Goal: Task Accomplishment & Management: Use online tool/utility

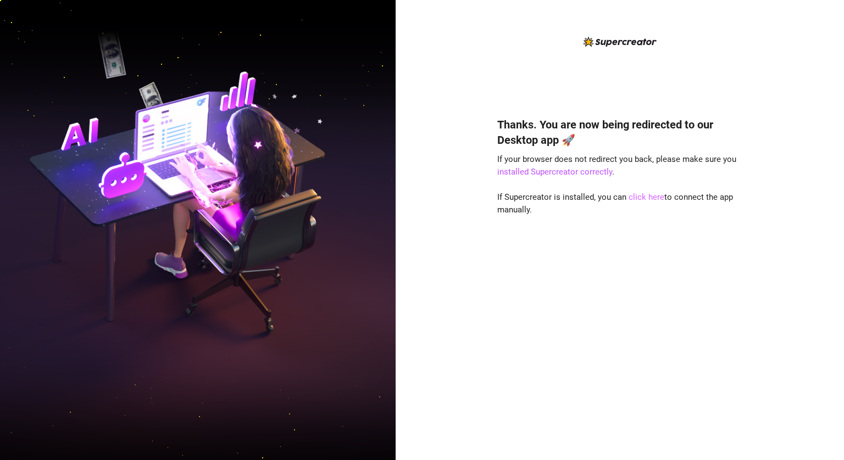
click at [646, 199] on link "click here" at bounding box center [647, 197] width 36 height 10
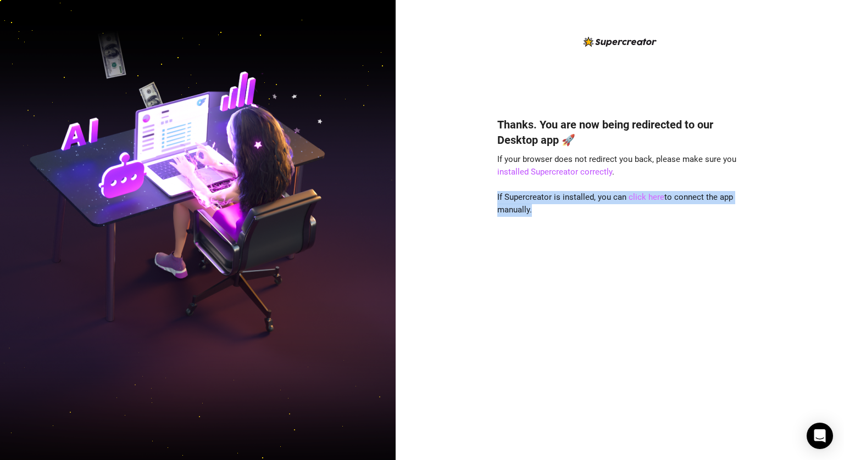
click at [646, 199] on link "click here" at bounding box center [647, 197] width 36 height 10
click at [648, 221] on div "Thanks. You are now being redirected to our Desktop app 🚀 If your browser does …" at bounding box center [619, 272] width 245 height 341
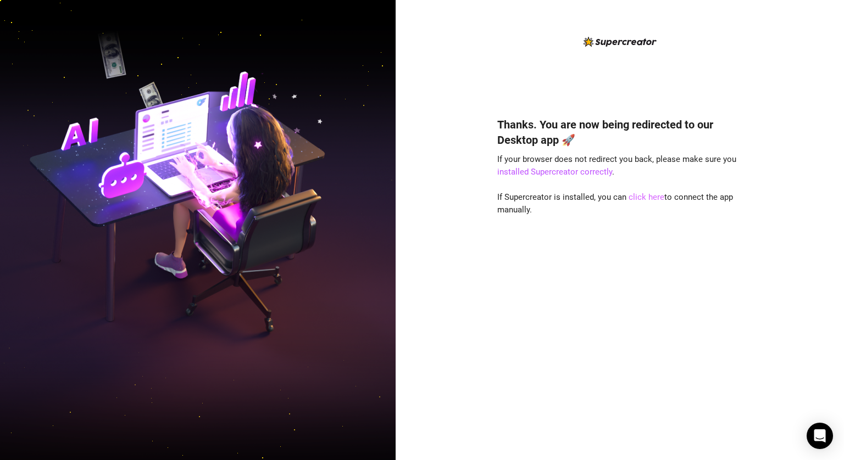
click at [646, 199] on link "click here" at bounding box center [647, 197] width 36 height 10
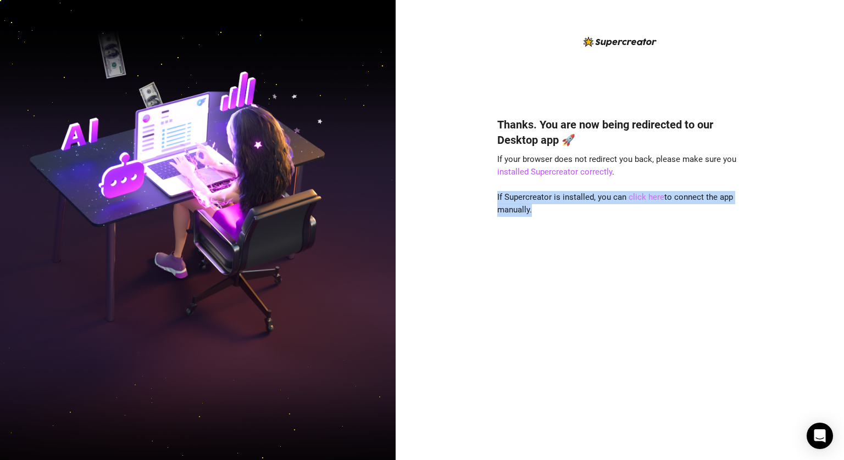
click at [646, 199] on link "click here" at bounding box center [647, 197] width 36 height 10
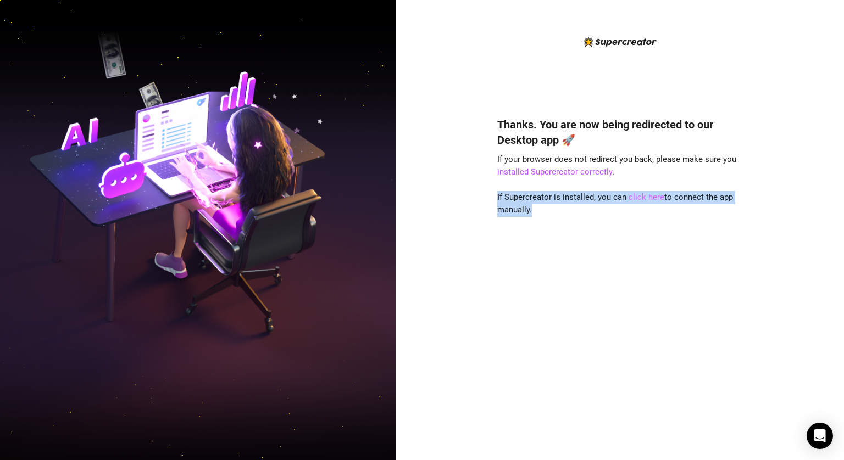
click at [646, 199] on link "click here" at bounding box center [647, 197] width 36 height 10
click at [645, 226] on div "Thanks. You are now being redirected to our Desktop app 🚀 If your browser does …" at bounding box center [619, 272] width 245 height 341
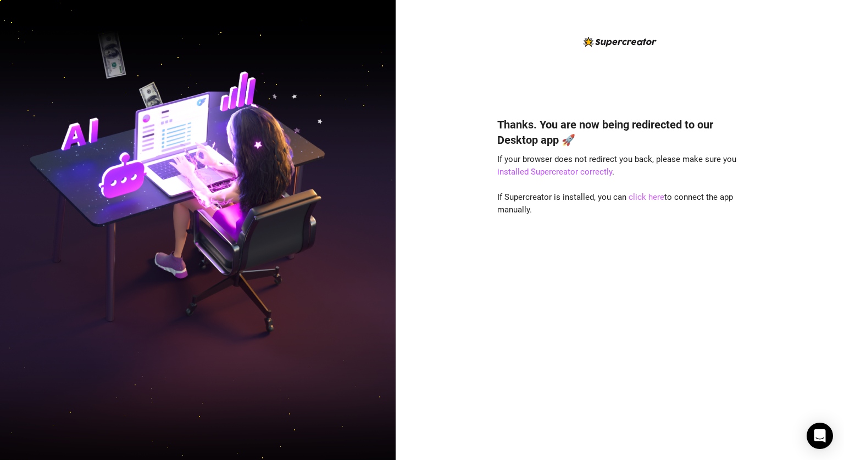
click at [641, 198] on link "click here" at bounding box center [647, 197] width 36 height 10
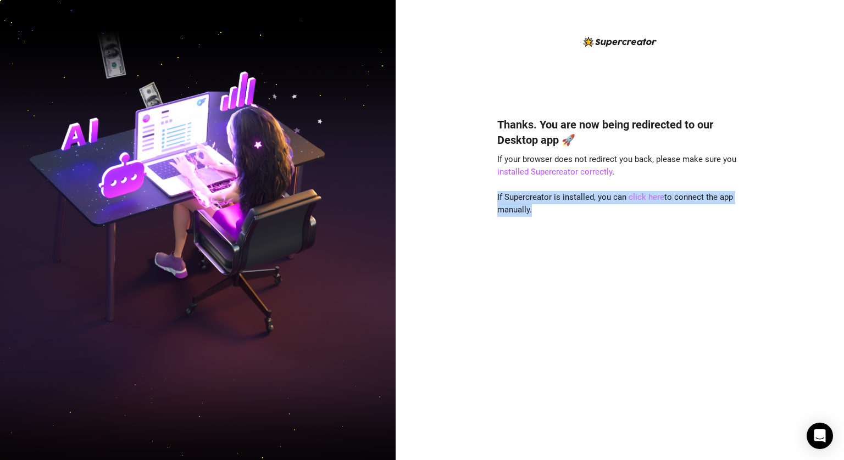
click at [641, 198] on link "click here" at bounding box center [647, 197] width 36 height 10
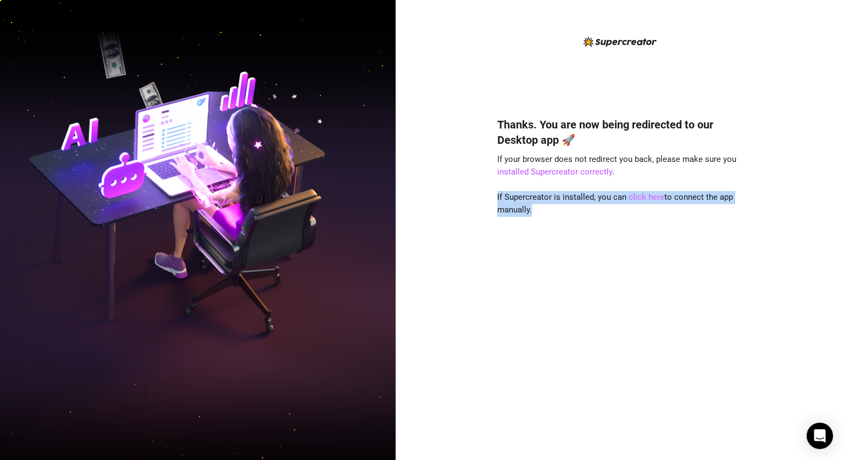
click at [641, 198] on link "click here" at bounding box center [647, 197] width 36 height 10
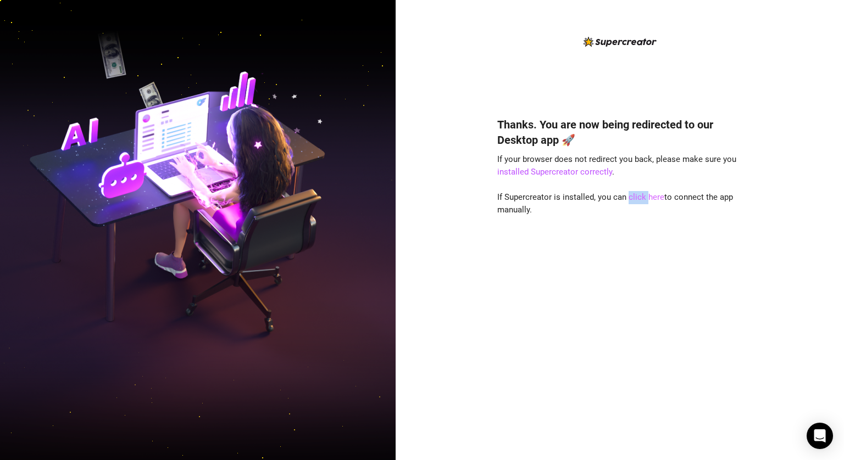
click at [641, 198] on link "click here" at bounding box center [647, 197] width 36 height 10
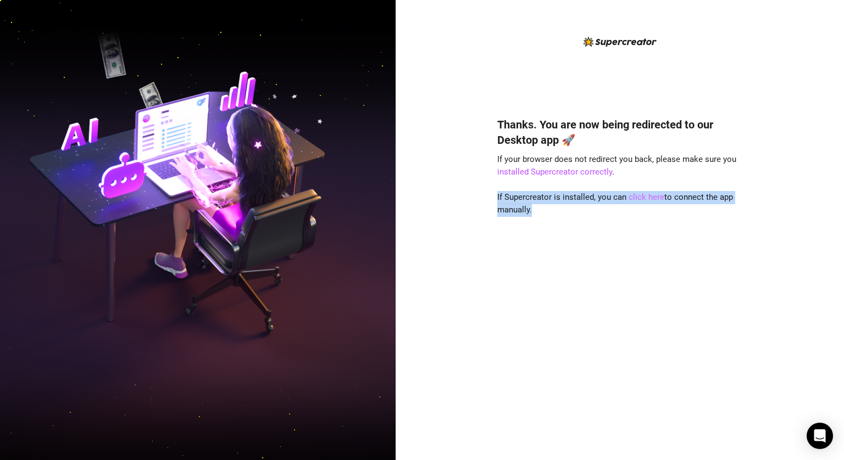
click at [641, 198] on link "click here" at bounding box center [647, 197] width 36 height 10
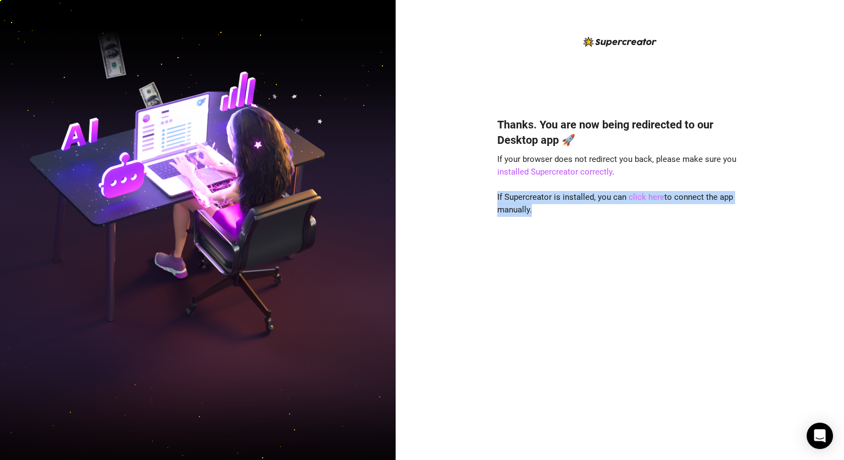
click at [641, 198] on link "click here" at bounding box center [647, 197] width 36 height 10
click at [638, 218] on div "Thanks. You are now being redirected to our Desktop app 🚀 If your browser does …" at bounding box center [619, 272] width 245 height 341
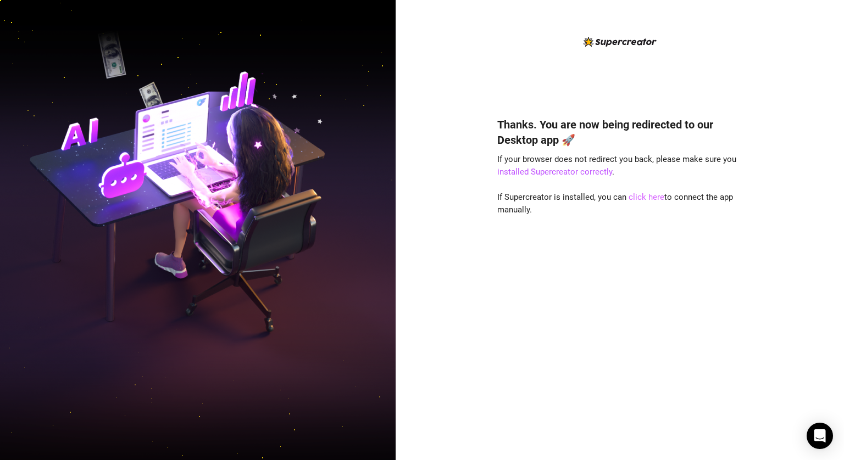
click at [641, 193] on link "click here" at bounding box center [647, 197] width 36 height 10
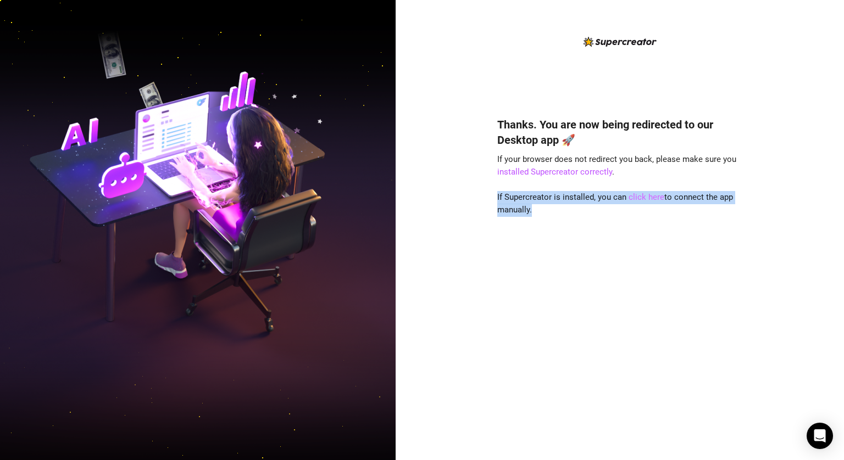
click at [641, 193] on link "click here" at bounding box center [647, 197] width 36 height 10
click at [640, 195] on link "click here" at bounding box center [647, 197] width 36 height 10
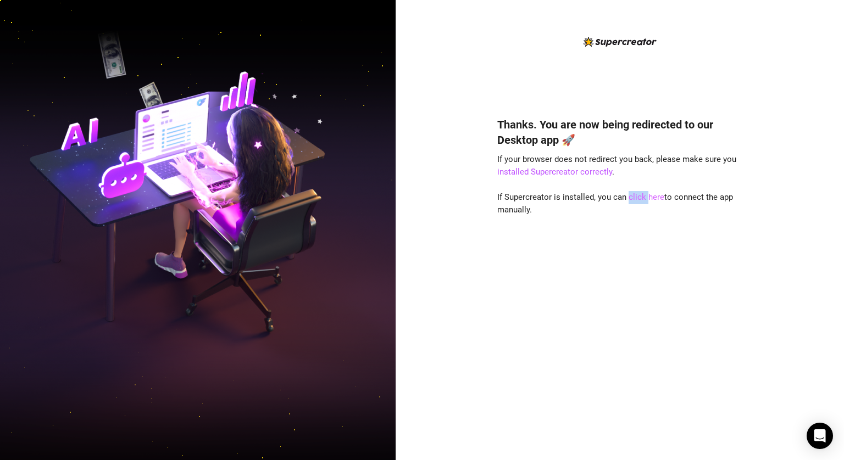
click at [640, 195] on link "click here" at bounding box center [647, 197] width 36 height 10
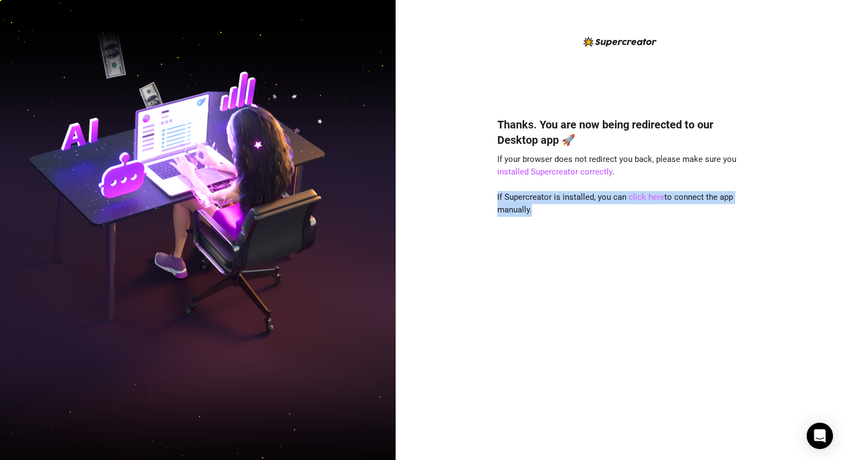
click at [640, 195] on link "click here" at bounding box center [647, 197] width 36 height 10
click at [643, 212] on div "Thanks. You are now being redirected to our Desktop app 🚀 If your browser does …" at bounding box center [619, 272] width 245 height 341
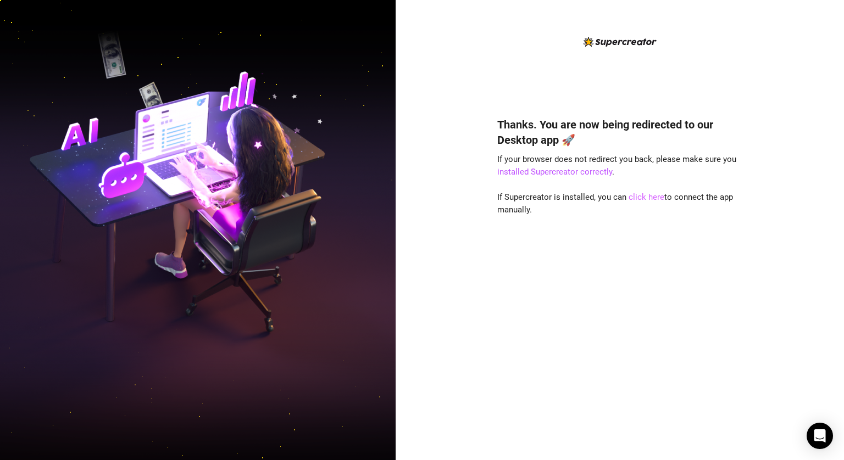
click at [646, 196] on link "click here" at bounding box center [647, 197] width 36 height 10
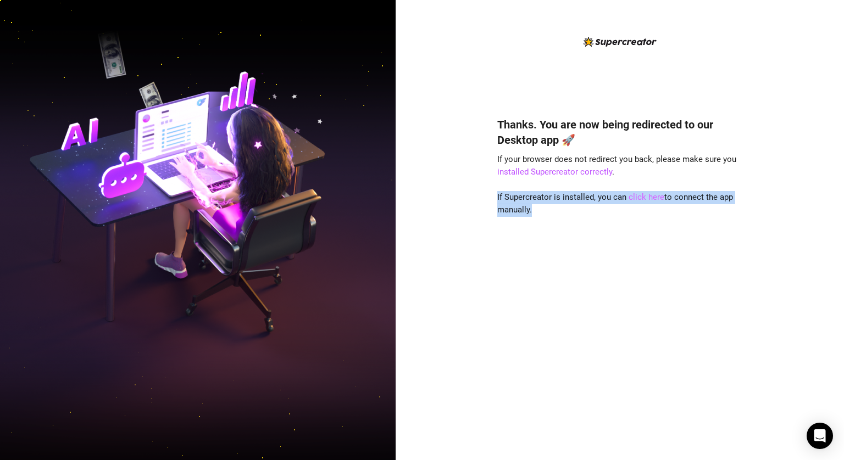
click at [646, 196] on link "click here" at bounding box center [647, 197] width 36 height 10
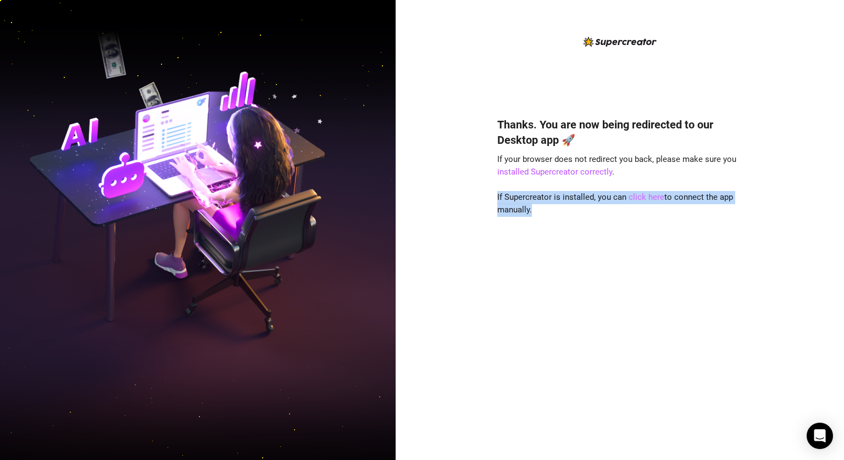
click at [646, 196] on link "click here" at bounding box center [647, 197] width 36 height 10
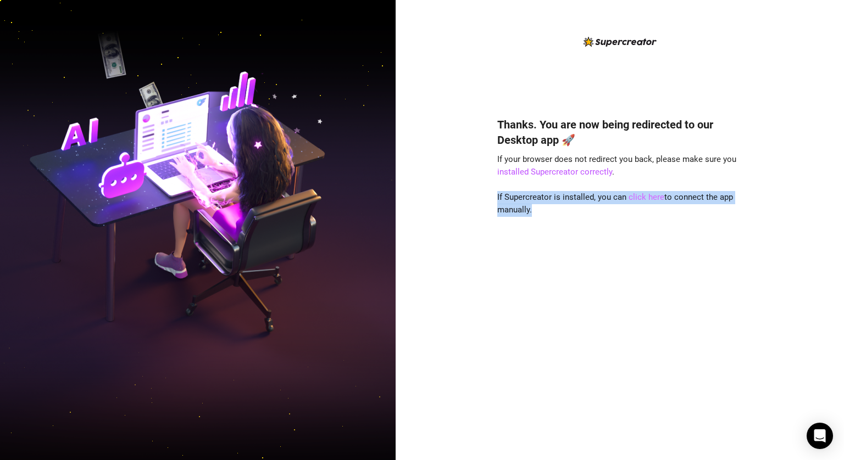
click at [646, 196] on link "click here" at bounding box center [647, 197] width 36 height 10
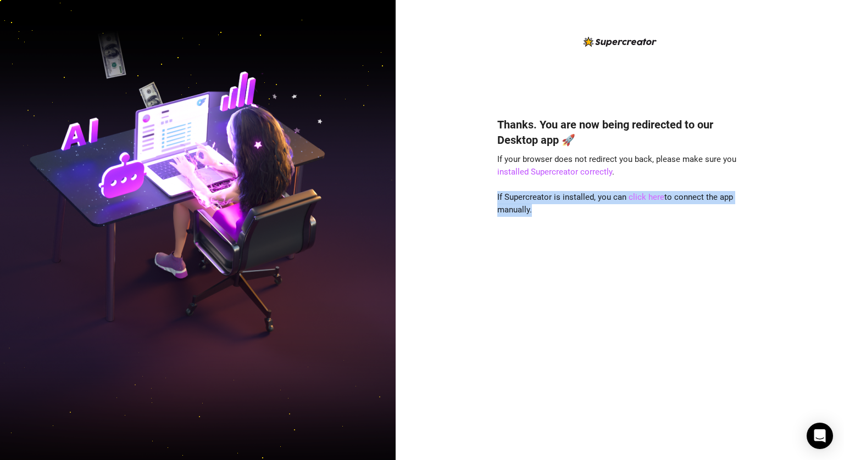
click at [646, 196] on link "click here" at bounding box center [647, 197] width 36 height 10
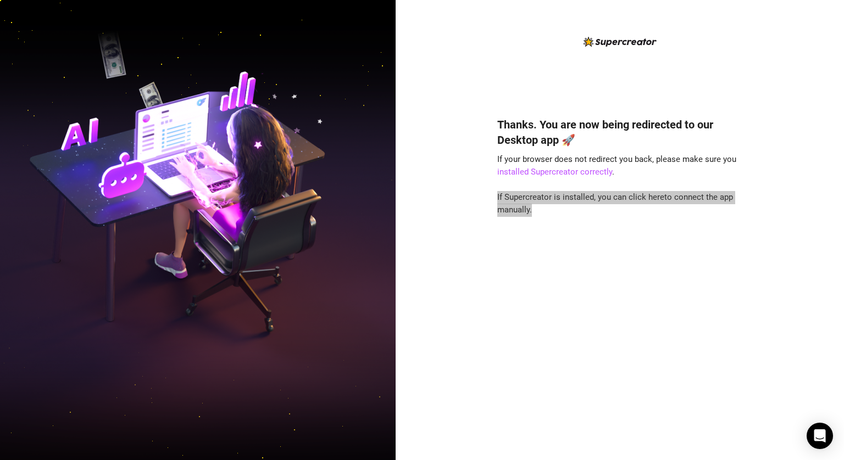
click at [575, 214] on div "Thanks. You are now being redirected to our Desktop app 🚀 If your browser does …" at bounding box center [619, 272] width 245 height 341
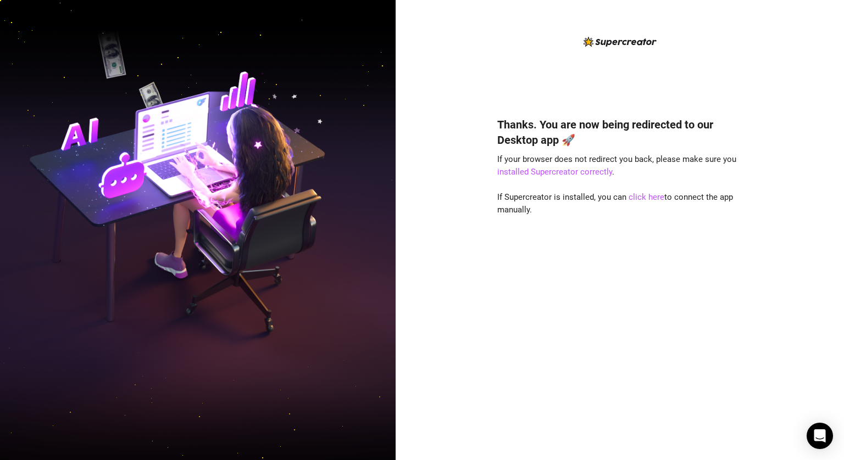
drag, startPoint x: 615, startPoint y: 197, endPoint x: 621, endPoint y: 199, distance: 5.9
click at [621, 199] on span "If Supercreator is installed, you can click here to connect the app manually." at bounding box center [615, 203] width 236 height 23
click at [633, 201] on link "click here" at bounding box center [647, 197] width 36 height 10
click at [635, 199] on link "click here" at bounding box center [647, 197] width 36 height 10
click at [636, 199] on link "click here" at bounding box center [647, 197] width 36 height 10
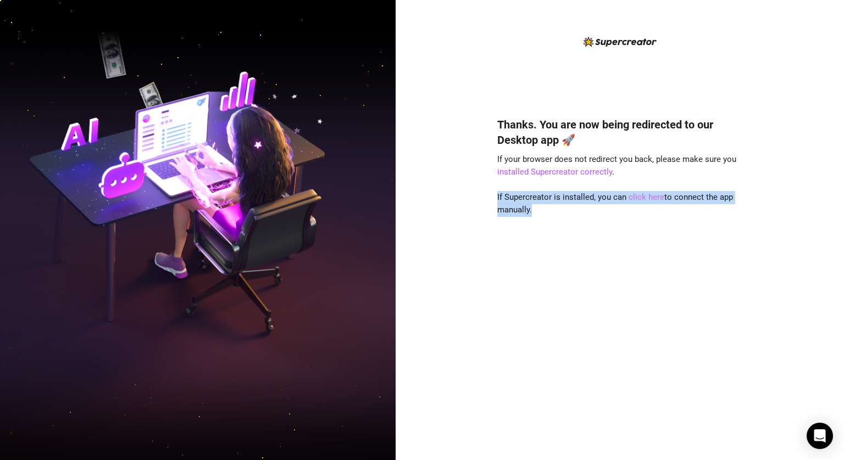
click at [636, 199] on link "click here" at bounding box center [647, 197] width 36 height 10
drag, startPoint x: 636, startPoint y: 199, endPoint x: 638, endPoint y: 214, distance: 14.5
click at [635, 199] on link "click here" at bounding box center [647, 197] width 36 height 10
click at [640, 218] on div "Thanks. You are now being redirected to our Desktop app 🚀 If your browser does …" at bounding box center [619, 272] width 245 height 341
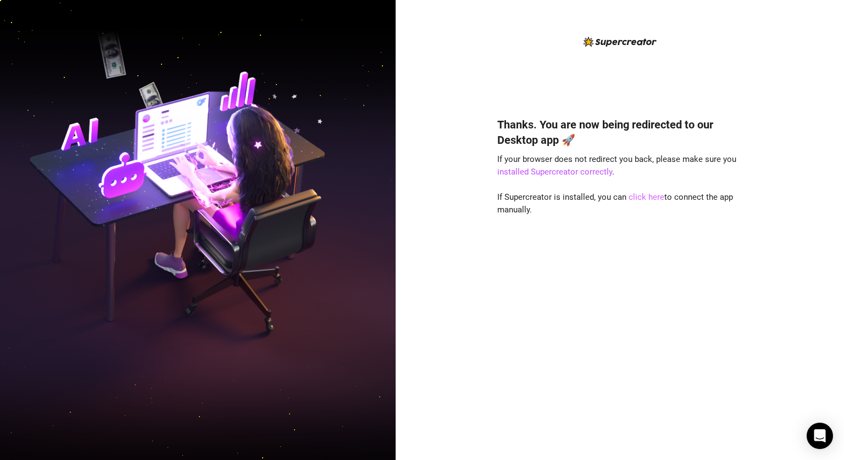
click at [646, 202] on link "click here" at bounding box center [647, 197] width 36 height 10
click at [646, 200] on link "click here" at bounding box center [647, 197] width 36 height 10
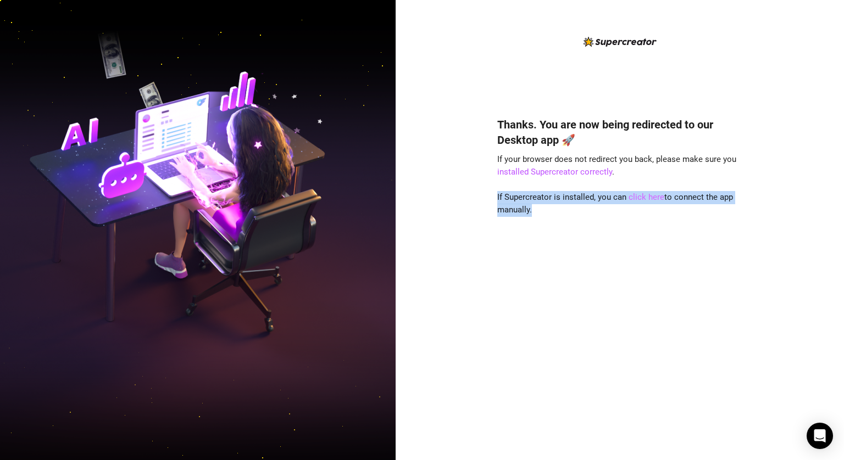
click at [646, 200] on link "click here" at bounding box center [647, 197] width 36 height 10
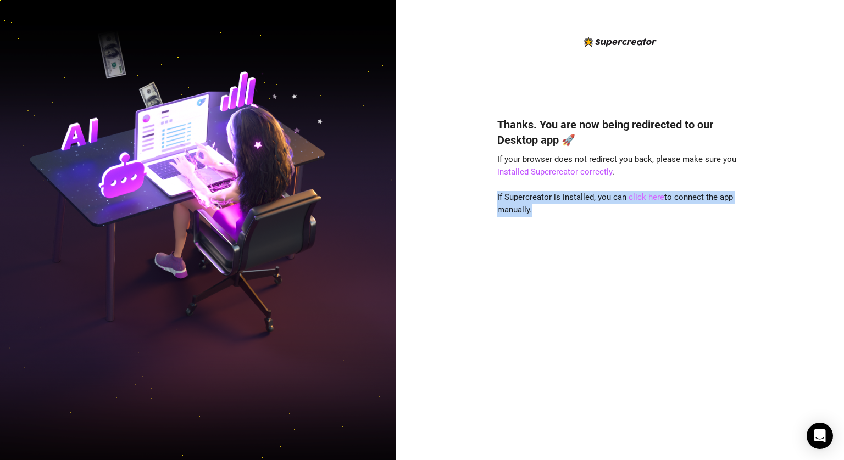
click at [646, 200] on link "click here" at bounding box center [647, 197] width 36 height 10
drag, startPoint x: 646, startPoint y: 200, endPoint x: 645, endPoint y: 226, distance: 26.4
click at [646, 200] on link "click here" at bounding box center [647, 197] width 36 height 10
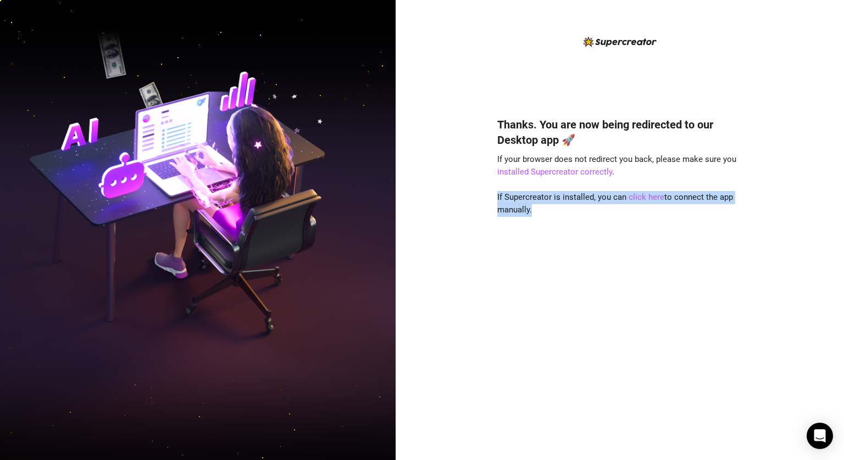
click at [645, 227] on div "Thanks. You are now being redirected to our Desktop app 🚀 If your browser does …" at bounding box center [619, 272] width 245 height 341
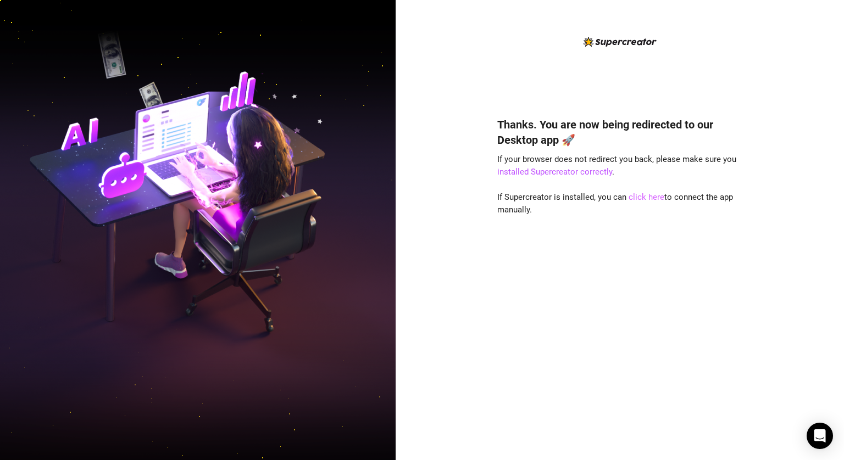
click at [647, 197] on link "click here" at bounding box center [647, 197] width 36 height 10
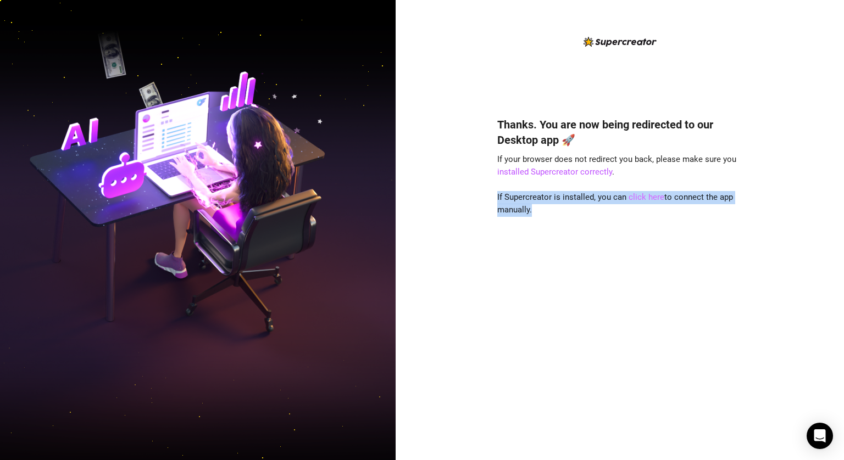
click at [646, 197] on link "click here" at bounding box center [647, 197] width 36 height 10
click at [644, 240] on div "Thanks. You are now being redirected to our Desktop app 🚀 If your browser does …" at bounding box center [619, 272] width 245 height 341
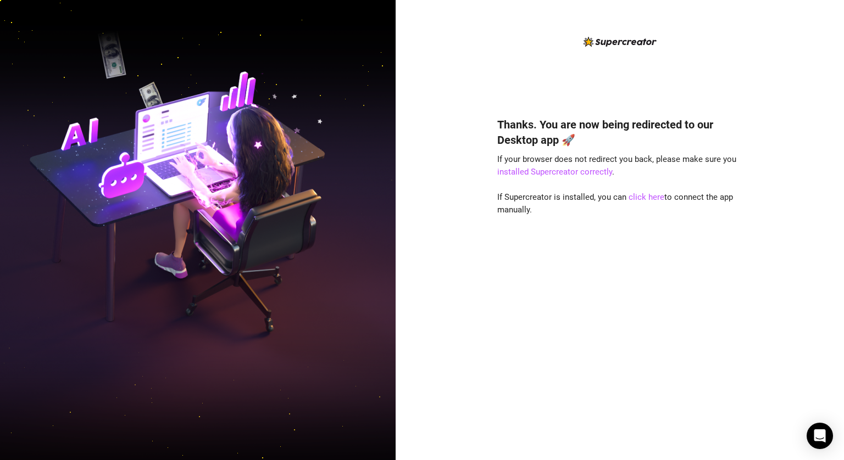
click at [642, 206] on div "Thanks. You are now being redirected to our Desktop app 🚀 If your browser does …" at bounding box center [619, 272] width 245 height 341
click at [638, 194] on link "click here" at bounding box center [647, 197] width 36 height 10
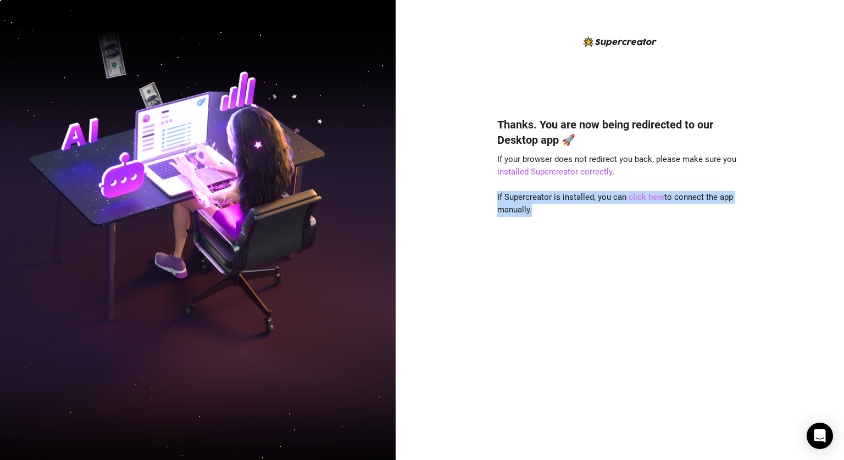
click at [638, 194] on link "click here" at bounding box center [647, 197] width 36 height 10
click at [640, 212] on div "Thanks. You are now being redirected to our Desktop app 🚀 If your browser does …" at bounding box center [619, 272] width 245 height 341
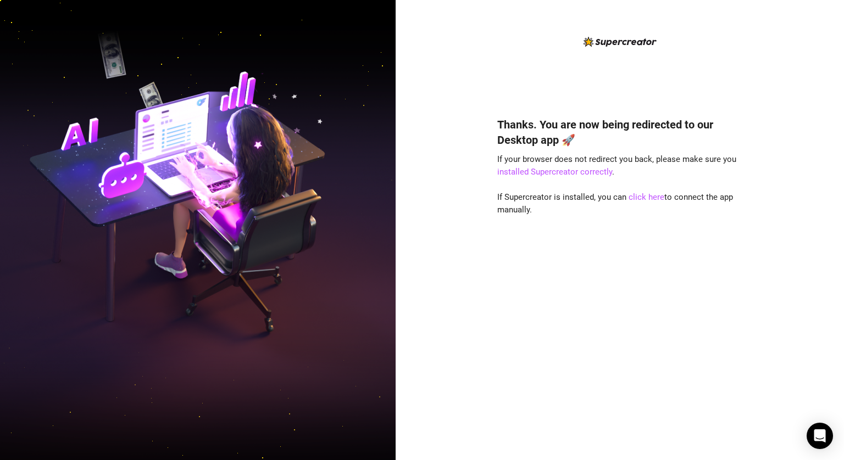
click at [649, 190] on div "Thanks. You are now being redirected to our Desktop app 🚀 If your browser does …" at bounding box center [619, 272] width 245 height 341
drag, startPoint x: 650, startPoint y: 190, endPoint x: 648, endPoint y: 201, distance: 11.1
click at [650, 190] on div "Thanks. You are now being redirected to our Desktop app 🚀 If your browser does …" at bounding box center [619, 272] width 245 height 341
click at [648, 201] on link "click here" at bounding box center [647, 197] width 36 height 10
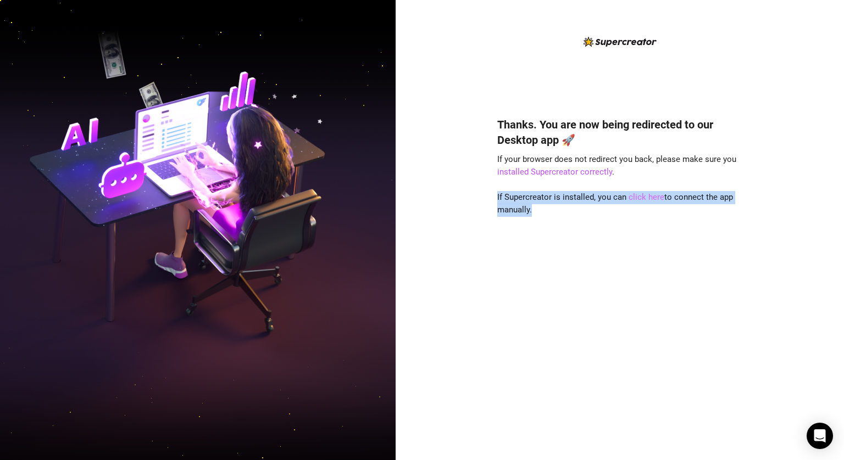
click at [648, 201] on link "click here" at bounding box center [647, 197] width 36 height 10
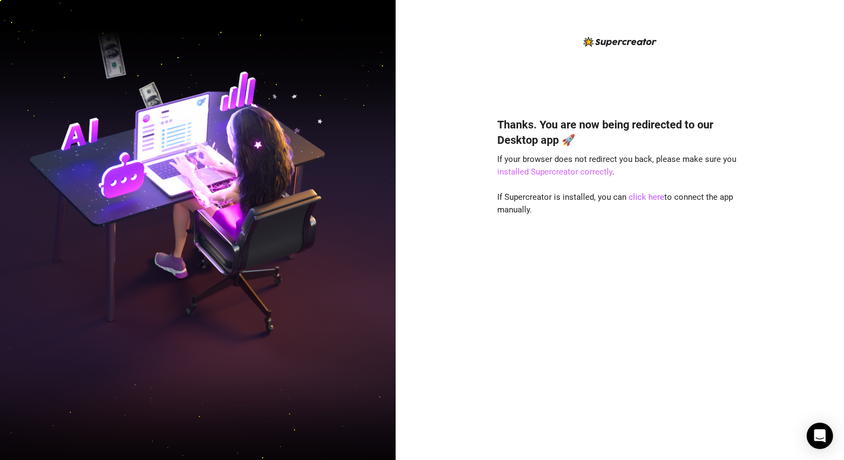
click at [574, 171] on link "installed Supercreator correctly" at bounding box center [554, 172] width 115 height 10
click at [645, 198] on link "click here" at bounding box center [647, 197] width 36 height 10
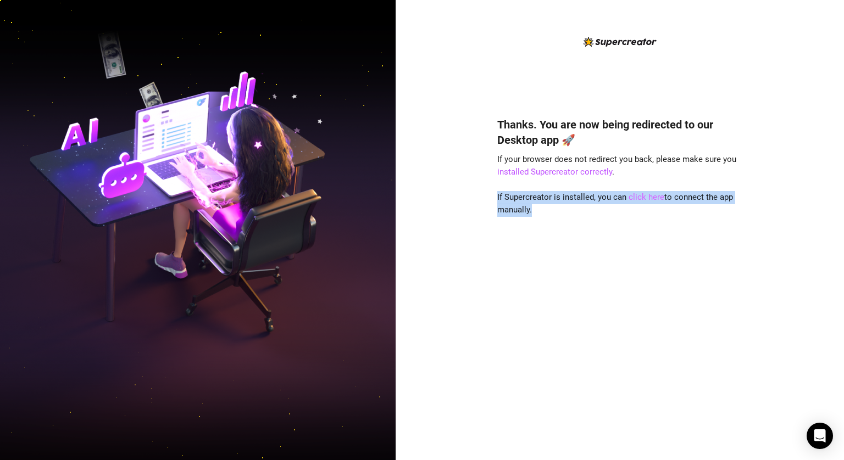
click at [645, 198] on link "click here" at bounding box center [647, 197] width 36 height 10
click at [643, 227] on div "Thanks. You are now being redirected to our Desktop app 🚀 If your browser does …" at bounding box center [619, 272] width 245 height 341
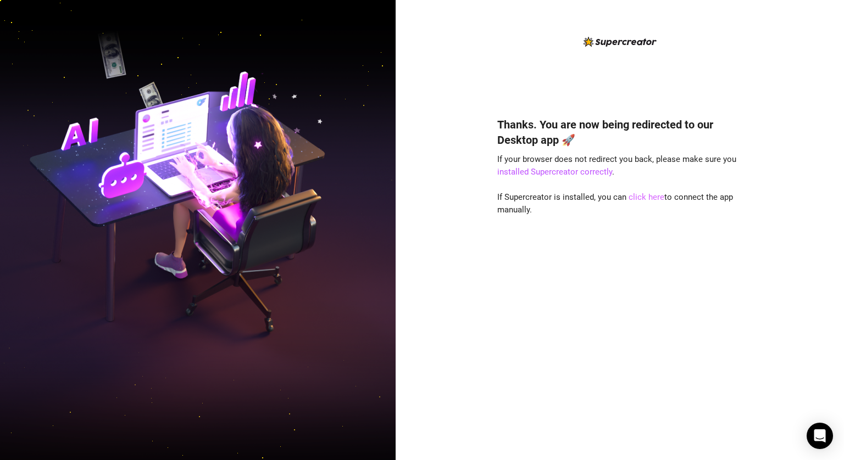
click at [642, 192] on link "click here" at bounding box center [647, 197] width 36 height 10
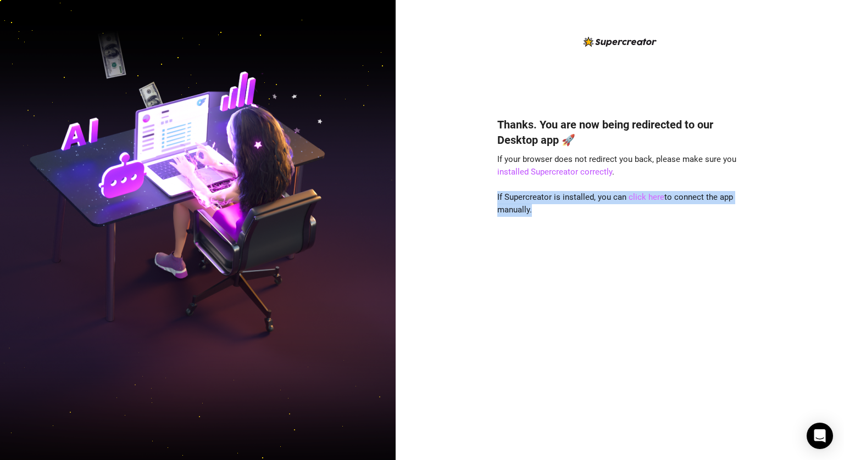
click at [642, 192] on link "click here" at bounding box center [647, 197] width 36 height 10
drag, startPoint x: 645, startPoint y: 225, endPoint x: 642, endPoint y: 203, distance: 22.1
click at [645, 226] on div "Thanks. You are now being redirected to our Desktop app 🚀 If your browser does …" at bounding box center [619, 272] width 245 height 341
click at [643, 193] on link "click here" at bounding box center [647, 197] width 36 height 10
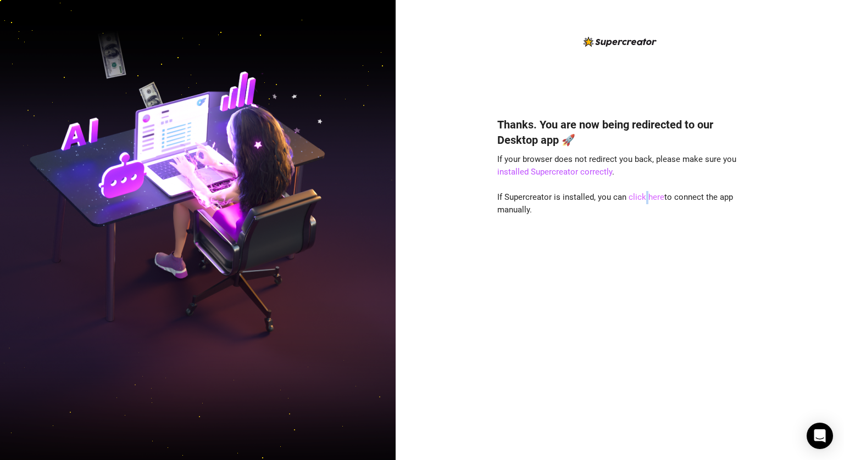
click at [643, 193] on link "click here" at bounding box center [647, 197] width 36 height 10
click at [641, 200] on link "click here" at bounding box center [647, 197] width 36 height 10
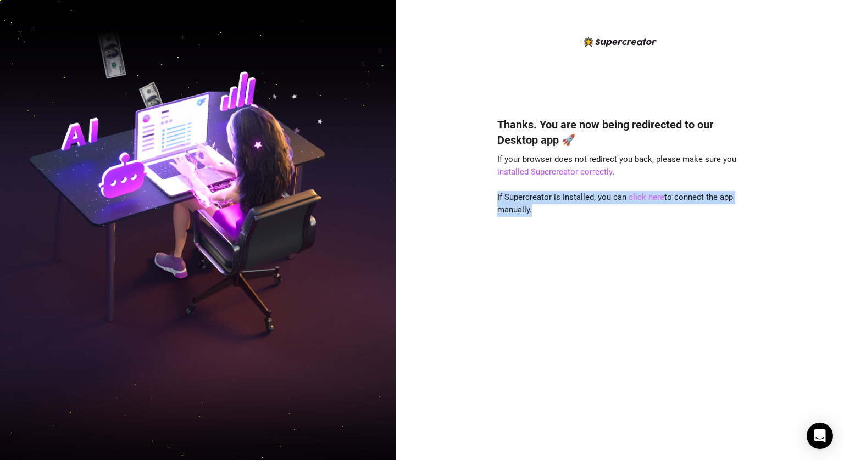
click at [641, 200] on link "click here" at bounding box center [647, 197] width 36 height 10
click at [640, 200] on link "click here" at bounding box center [647, 197] width 36 height 10
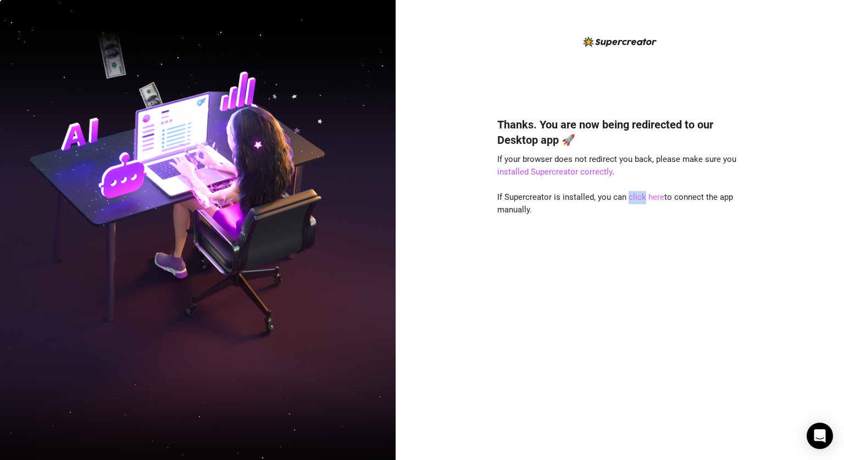
click at [640, 200] on link "click here" at bounding box center [647, 197] width 36 height 10
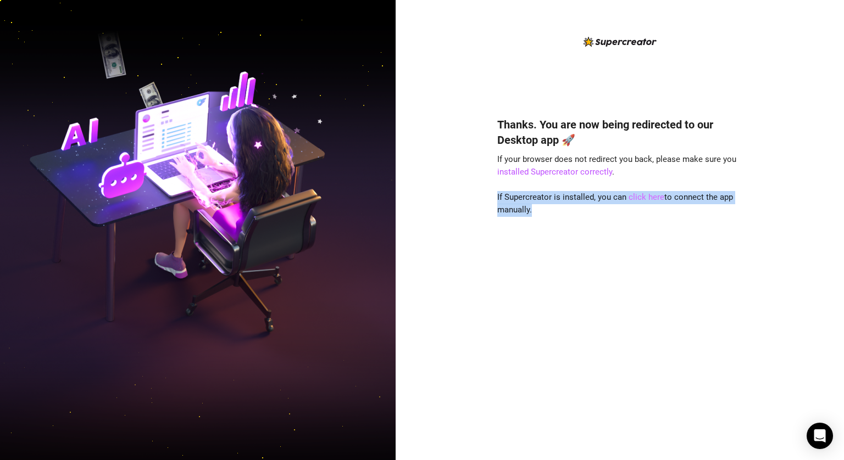
click at [640, 200] on link "click here" at bounding box center [647, 197] width 36 height 10
